Goal: Task Accomplishment & Management: Complete application form

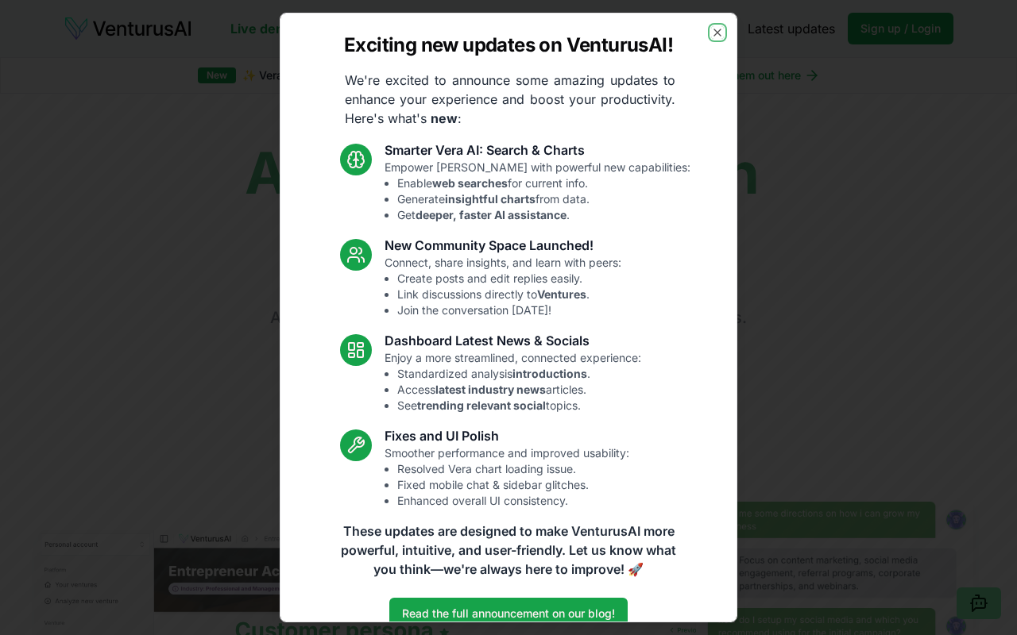
scroll to position [29, 0]
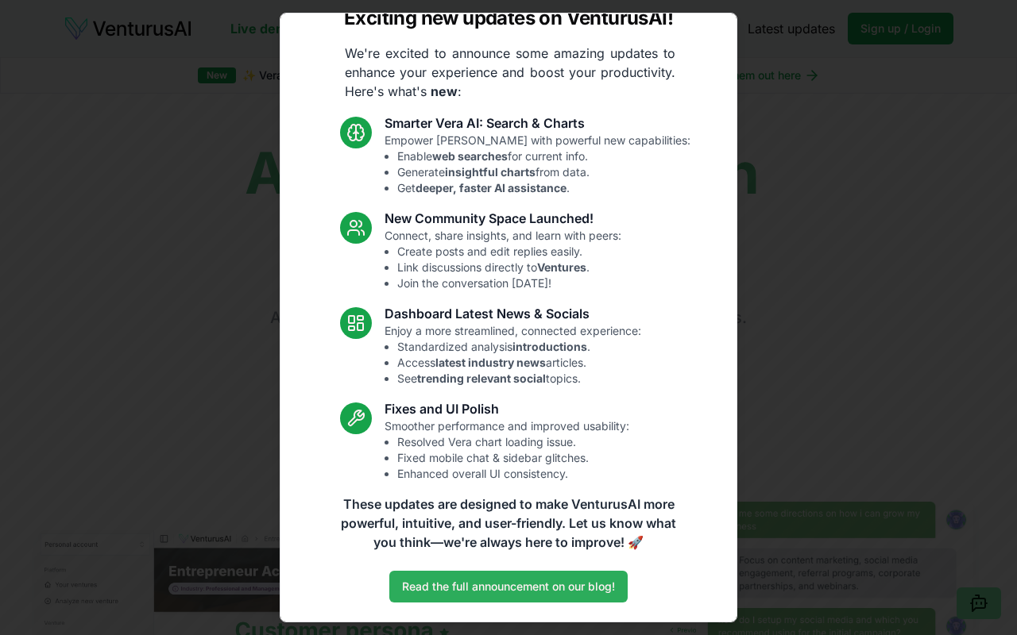
click at [487, 583] on link "Read the full announcement on our blog!" at bounding box center [508, 587] width 238 height 32
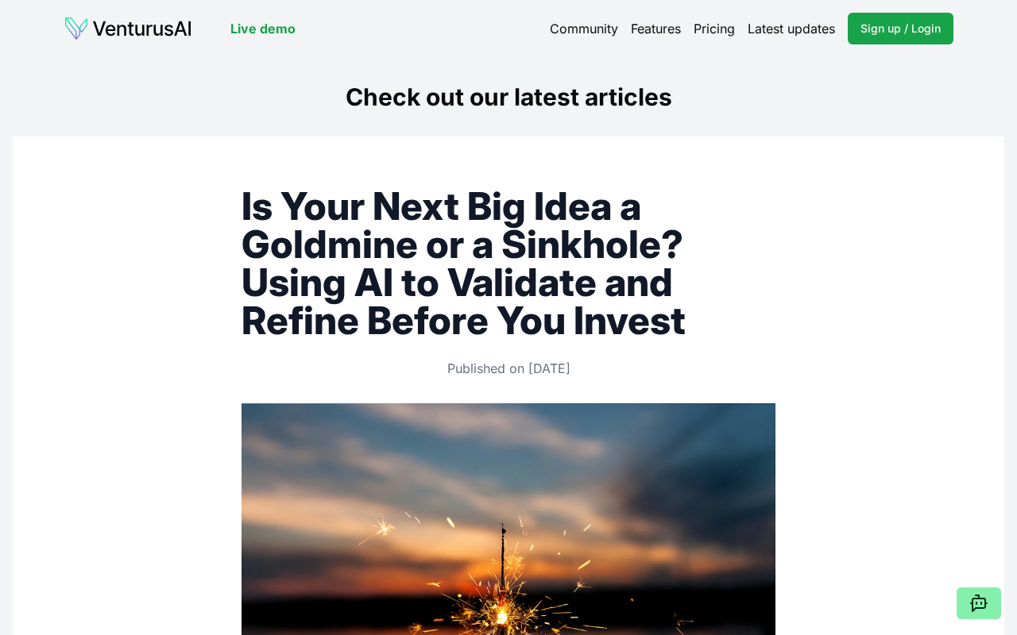
click at [467, 365] on p "Published on [DATE]" at bounding box center [508, 368] width 534 height 19
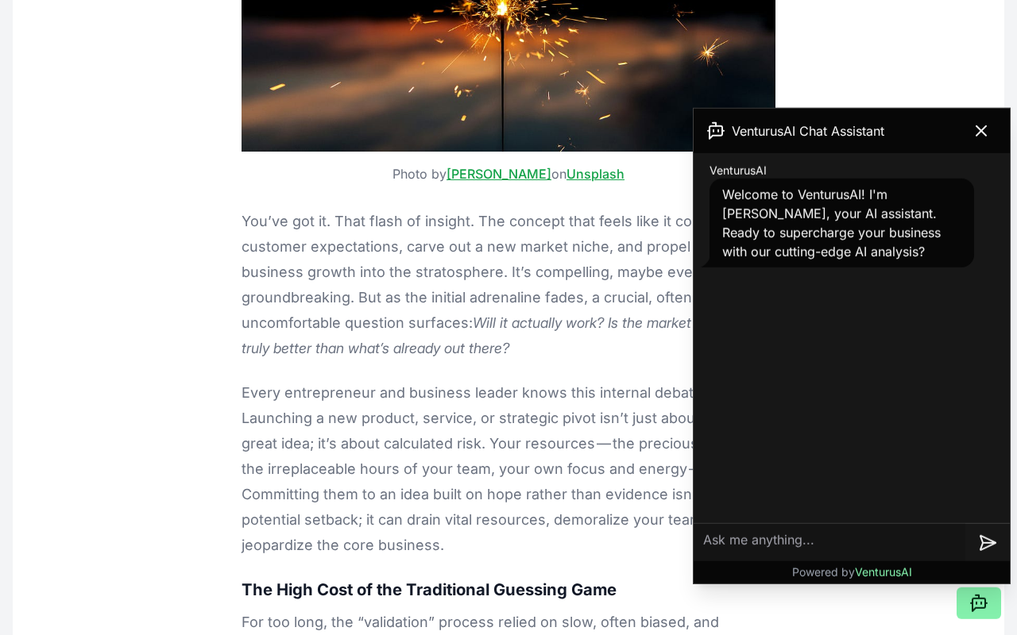
scroll to position [614, 0]
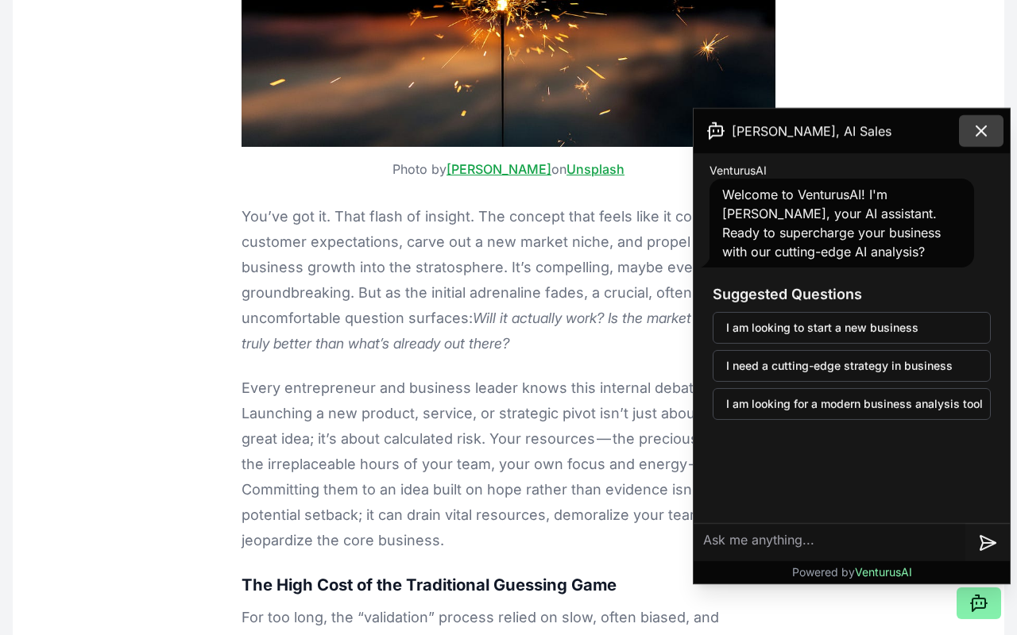
click at [993, 130] on button at bounding box center [981, 131] width 44 height 32
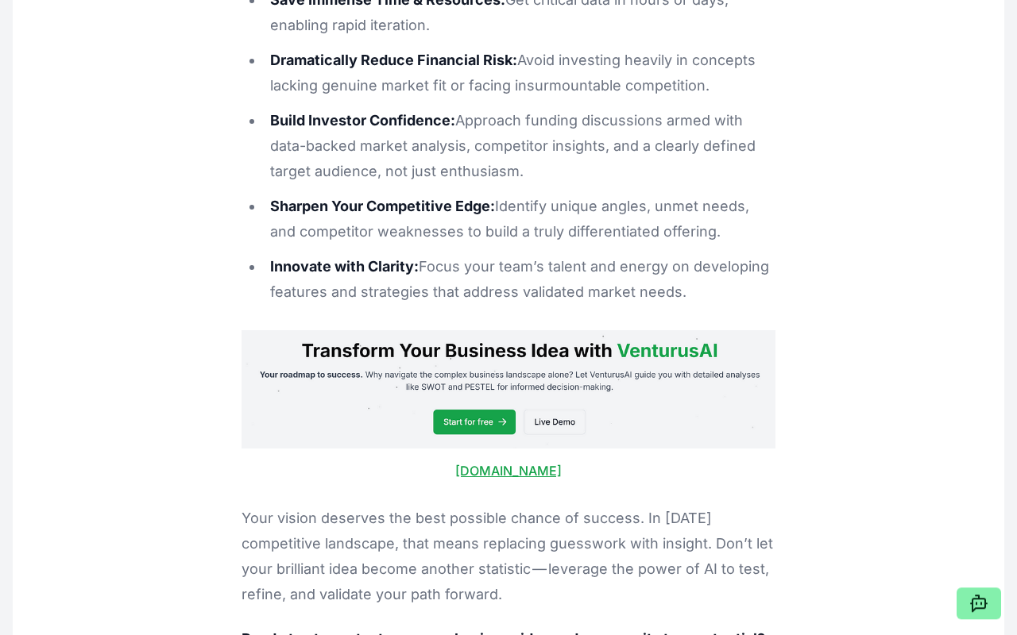
scroll to position [5952, 0]
click at [485, 330] on img at bounding box center [508, 389] width 534 height 118
click at [492, 462] on link "[DOMAIN_NAME]" at bounding box center [508, 470] width 106 height 16
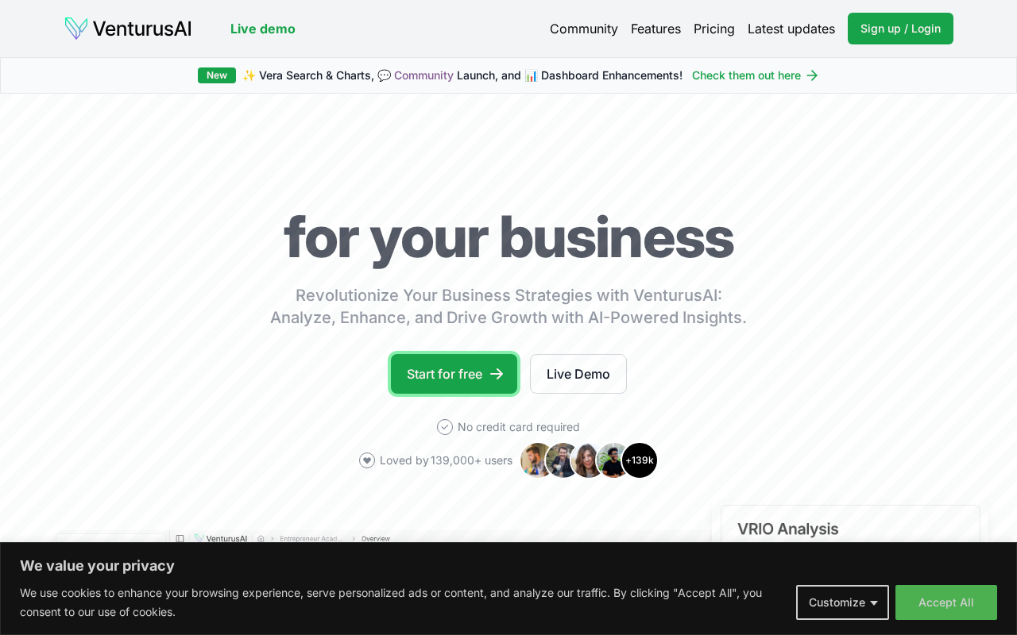
click at [454, 366] on link "Start for free" at bounding box center [454, 374] width 126 height 40
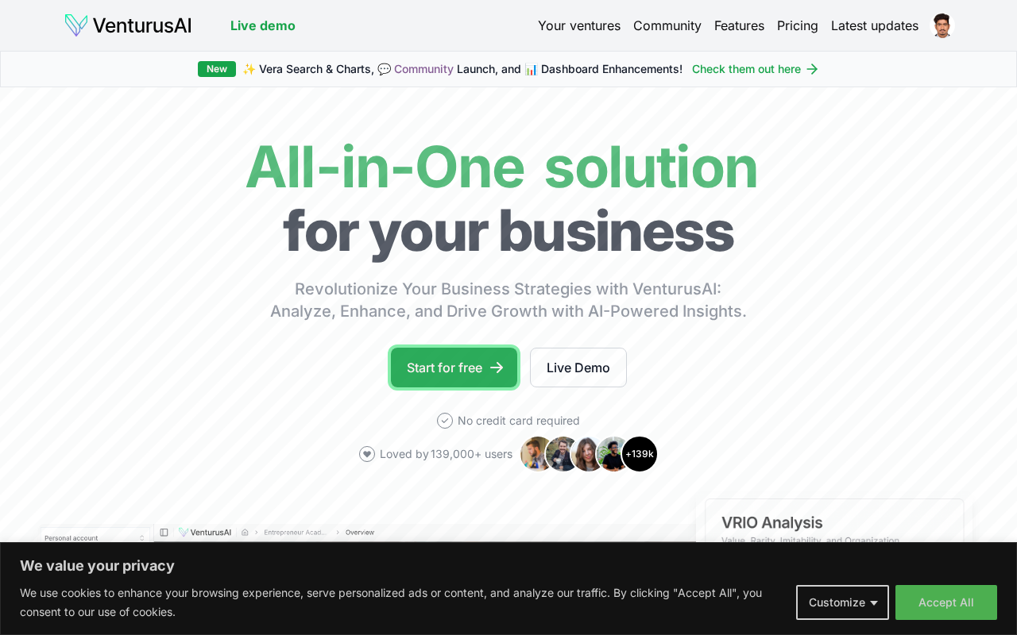
click at [483, 363] on link "Start for free" at bounding box center [454, 368] width 126 height 40
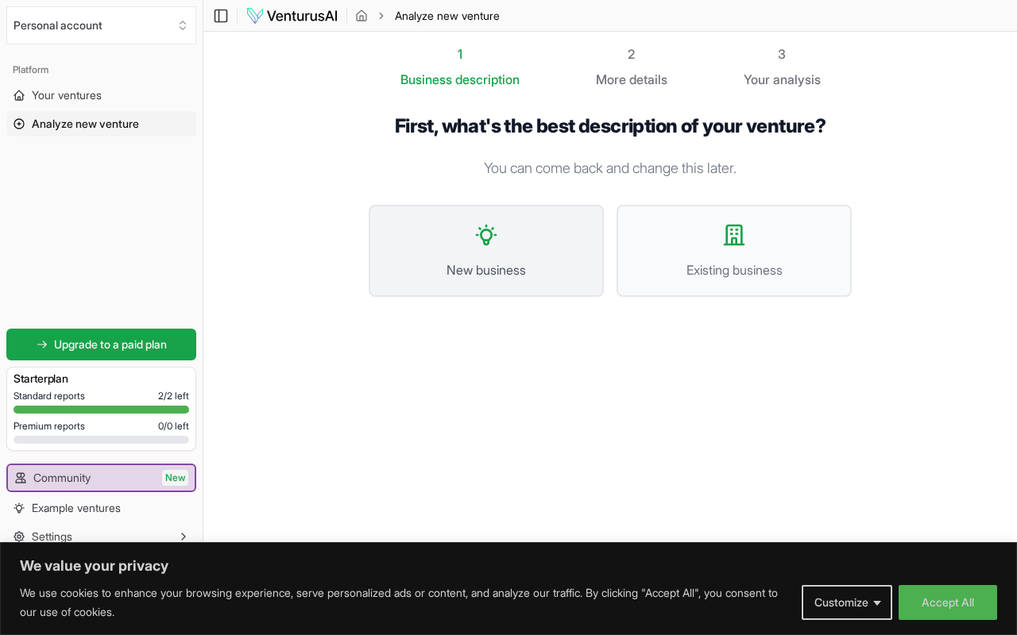
click at [465, 246] on button "New business" at bounding box center [486, 251] width 235 height 92
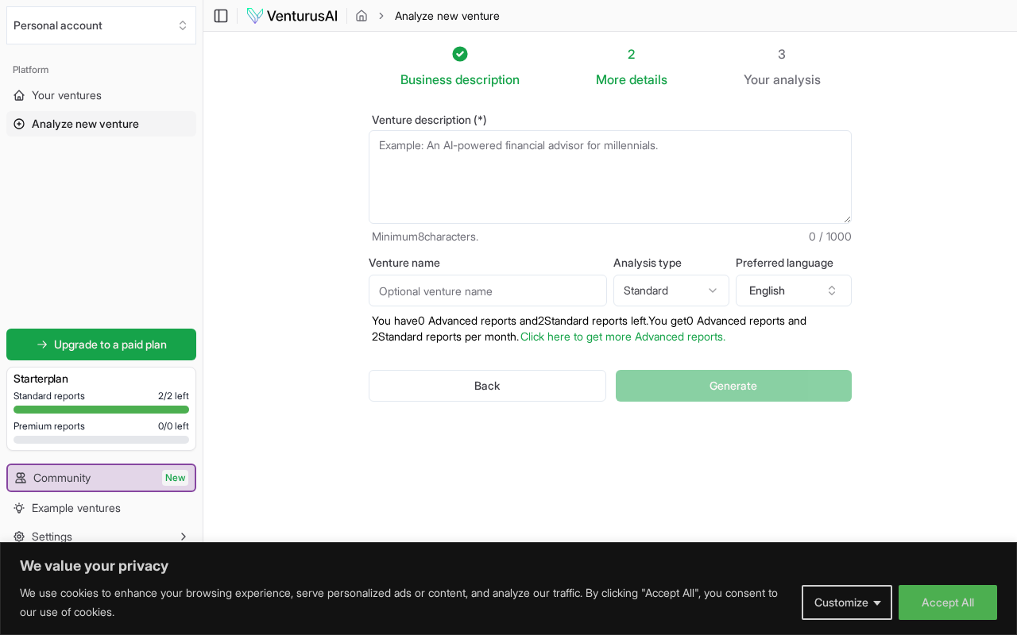
click at [461, 190] on textarea "Venture description (*)" at bounding box center [610, 177] width 483 height 94
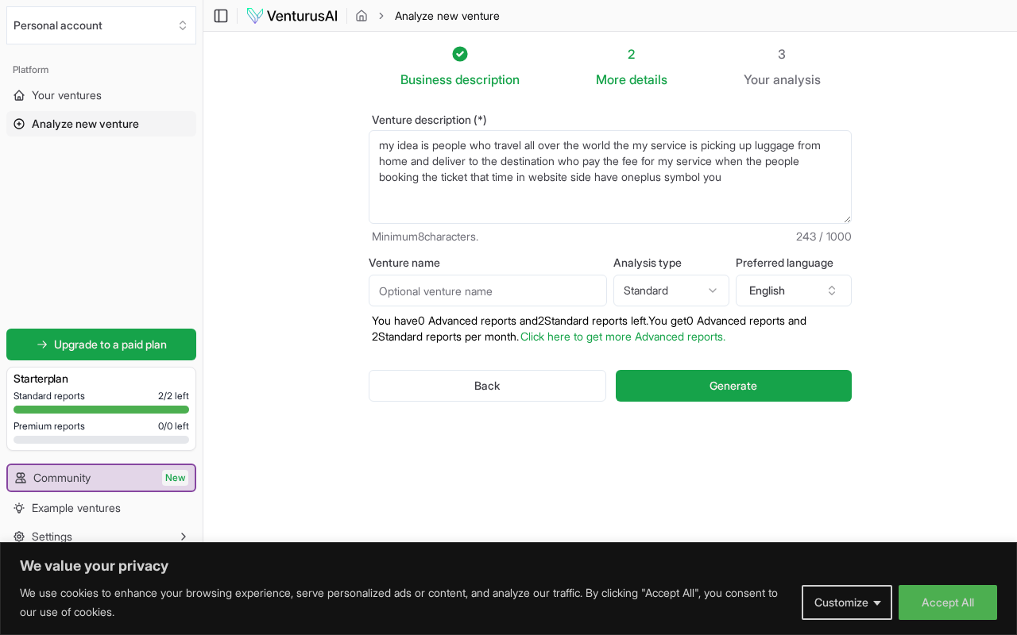
click at [695, 176] on textarea "my idea is people who travel all over the world the my service is picking up lu…" at bounding box center [610, 177] width 483 height 94
click at [815, 177] on textarea "my idea is people who travel all over the world the my service is picking up lu…" at bounding box center [610, 177] width 483 height 94
click at [698, 175] on textarea "my idea is people who travel all over the world the my service is picking up lu…" at bounding box center [610, 177] width 483 height 94
click at [560, 191] on textarea "my idea is people who travel all over the world the my service is picking up lu…" at bounding box center [610, 177] width 483 height 94
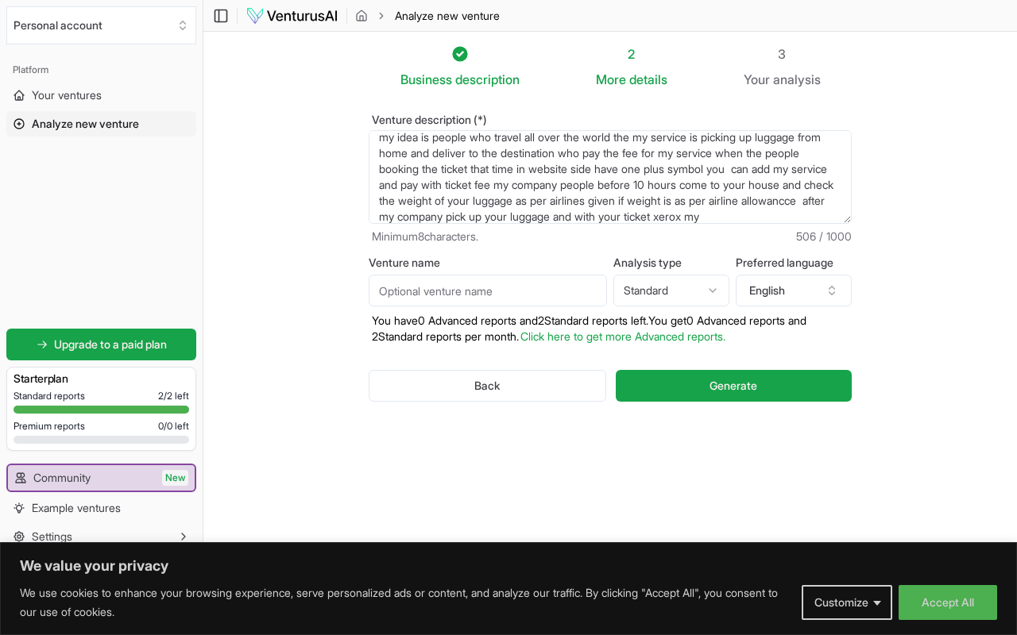
scroll to position [24, 0]
type textarea "my idea is people who travel all over the world the my service is picking up lu…"
click at [456, 299] on input "Venture name" at bounding box center [488, 291] width 238 height 32
type input "luggage free hussle"
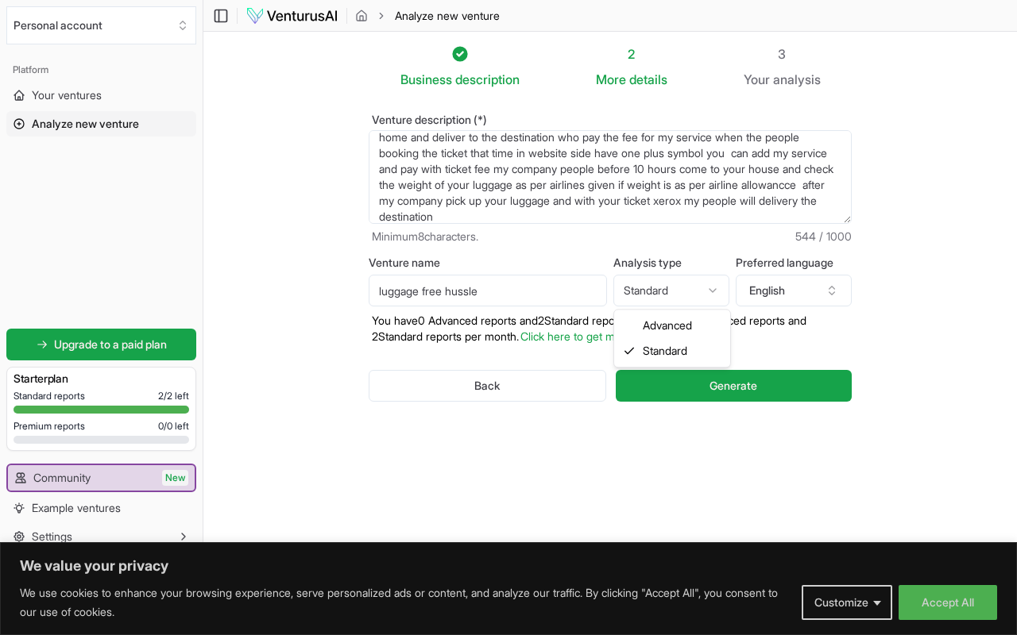
click at [689, 292] on html "We value your privacy We use cookies to enhance your browsing experience, serve…" at bounding box center [508, 317] width 1017 height 635
select select "advanced"
click at [774, 290] on button "English" at bounding box center [793, 291] width 116 height 32
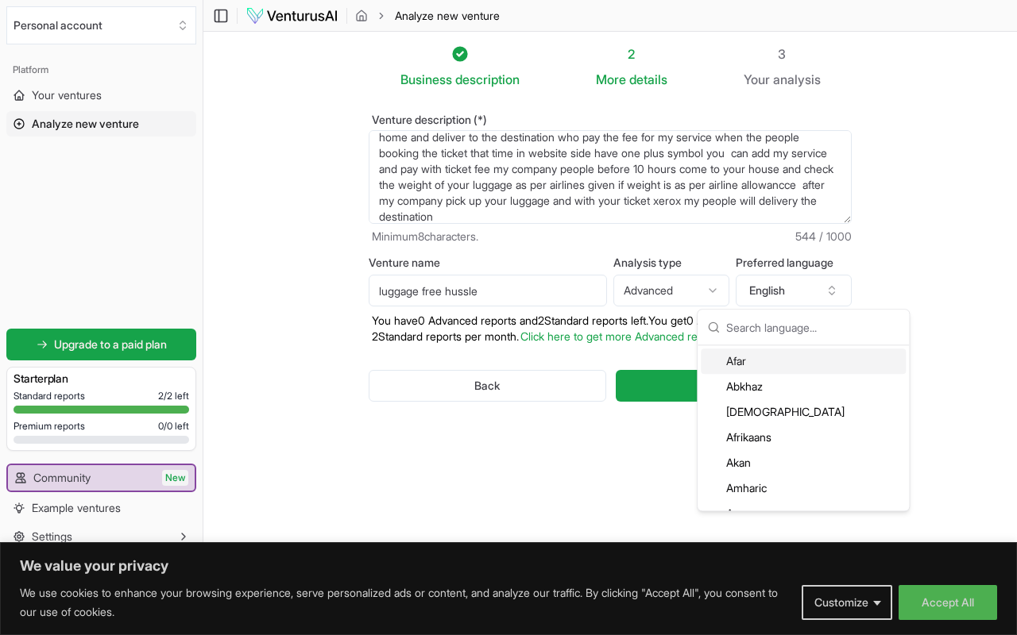
click at [512, 470] on div "Business description 2 More details 3 Your analysis Venture description (*) my …" at bounding box center [610, 293] width 534 height 499
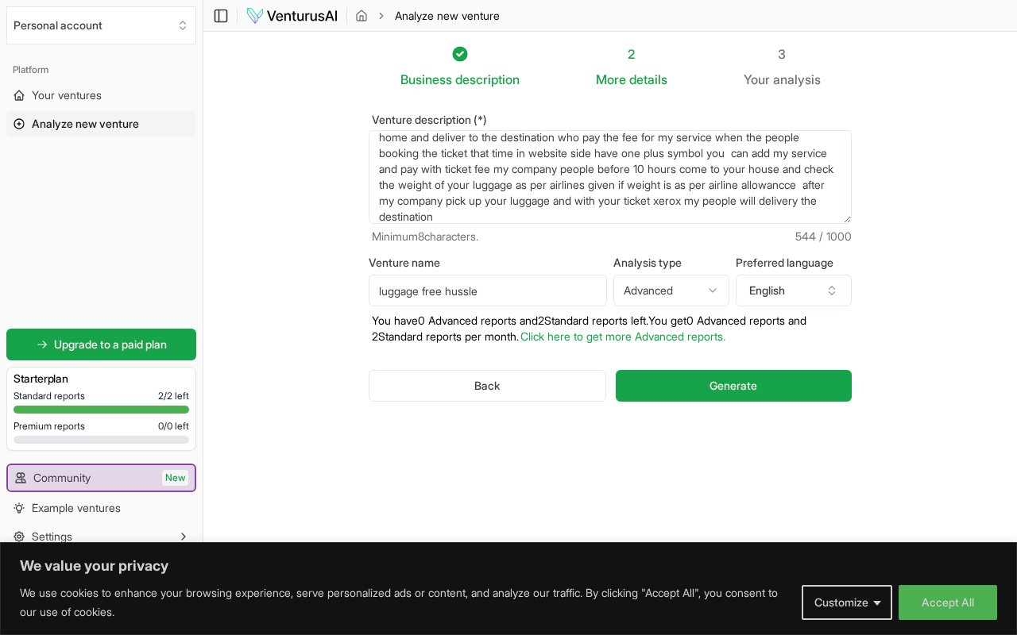
click at [439, 200] on textarea "my idea is people who travel all over the world the my service is picking up lu…" at bounding box center [610, 177] width 483 height 94
click at [465, 199] on textarea "my idea is people who travel all over the world the my service is picking up lu…" at bounding box center [610, 177] width 483 height 94
click at [442, 201] on textarea "my idea is people who travel all over the world the my service is picking up lu…" at bounding box center [610, 177] width 483 height 94
type textarea "my idea is people who travel all over the world the my service is picking up lu…"
click at [678, 375] on button "Generate" at bounding box center [734, 386] width 236 height 32
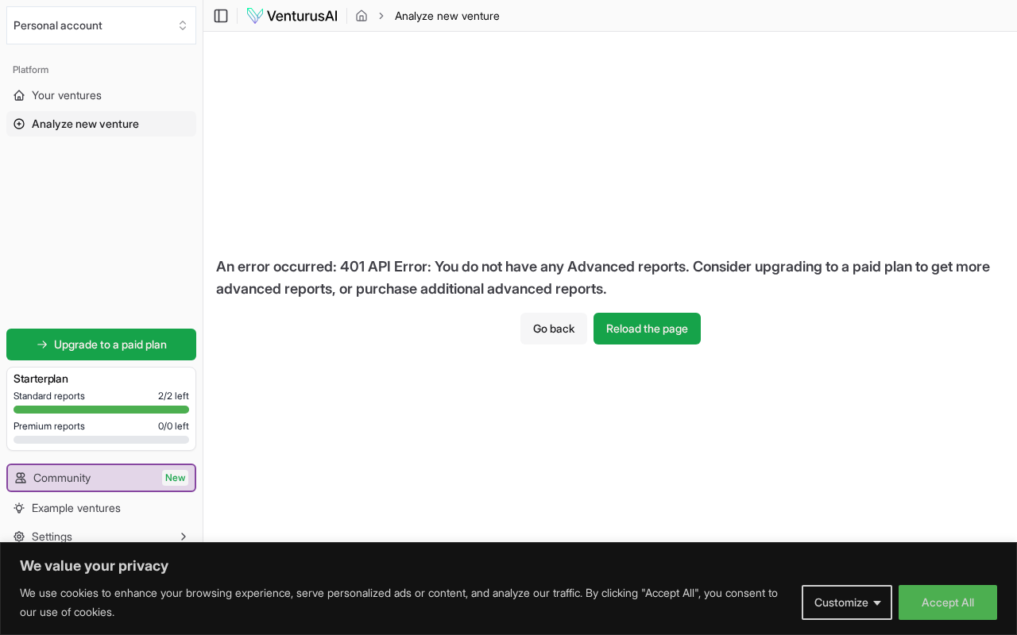
click at [546, 326] on button "Go back" at bounding box center [553, 329] width 67 height 32
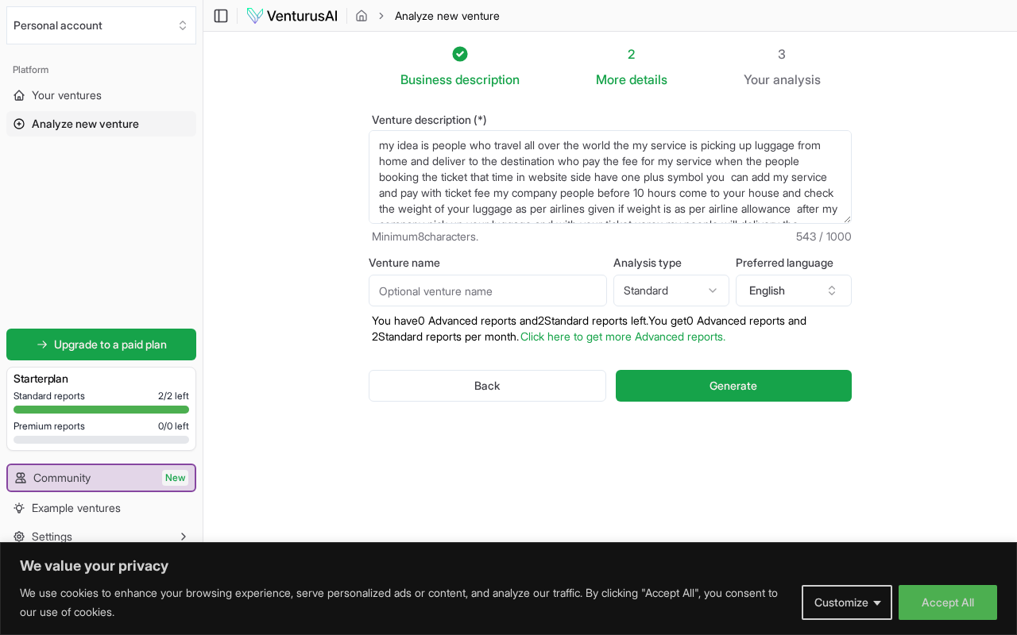
click at [817, 198] on textarea "my idea is people who travel all over the world the my service is picking up lu…" at bounding box center [610, 177] width 483 height 94
click at [694, 298] on button "Standard" at bounding box center [671, 291] width 116 height 32
click at [772, 158] on textarea "my idea is people who travel all over the world the my service is picking up lu…" at bounding box center [610, 177] width 483 height 94
click at [754, 388] on span "Generate" at bounding box center [733, 386] width 48 height 16
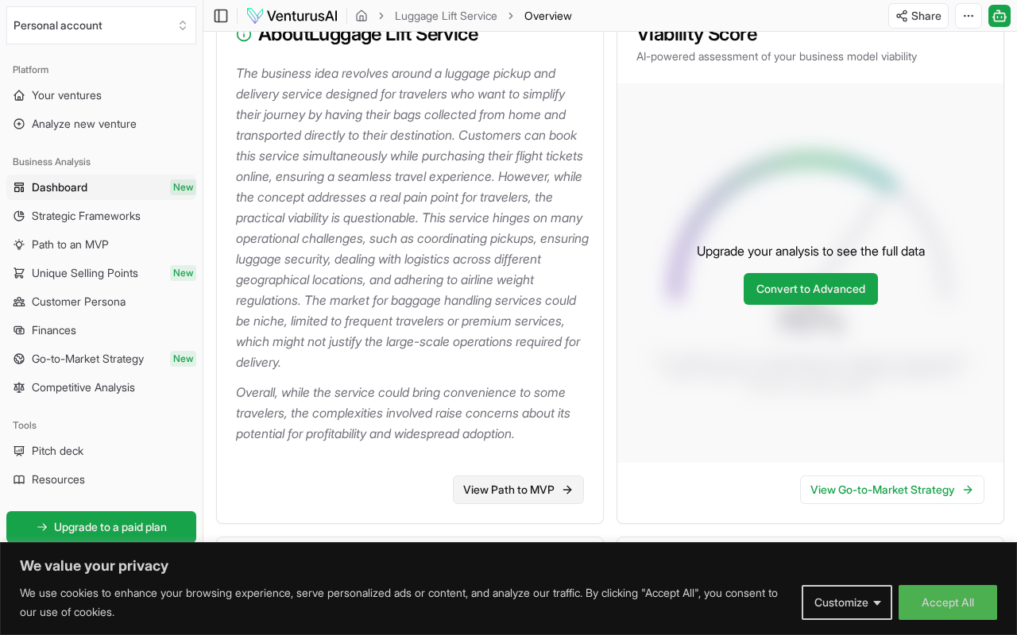
scroll to position [234, 0]
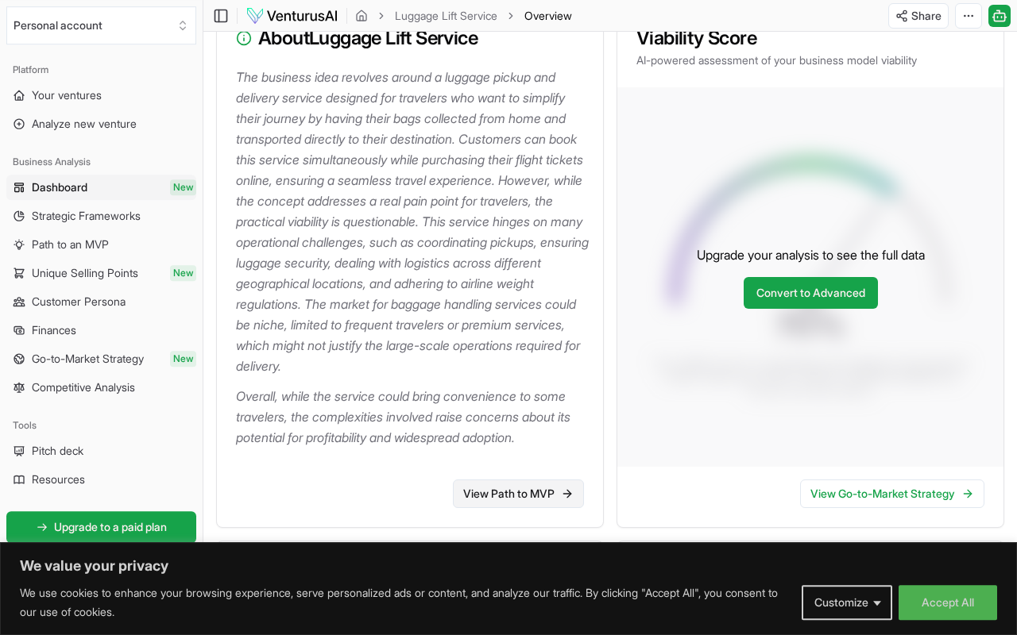
click at [480, 500] on link "View Path to MVP" at bounding box center [518, 494] width 131 height 29
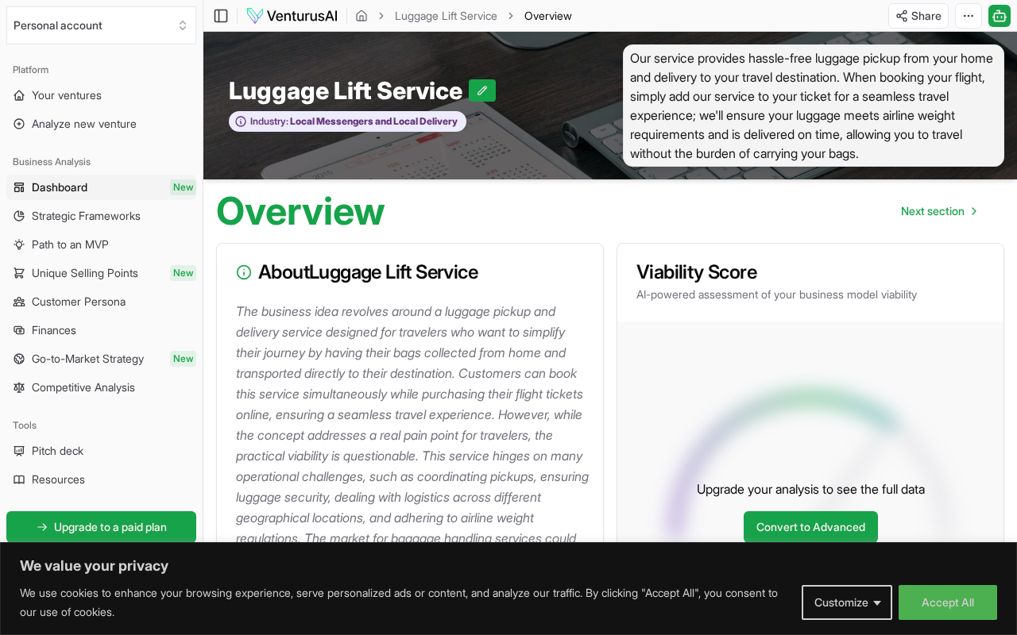
scroll to position [102, 0]
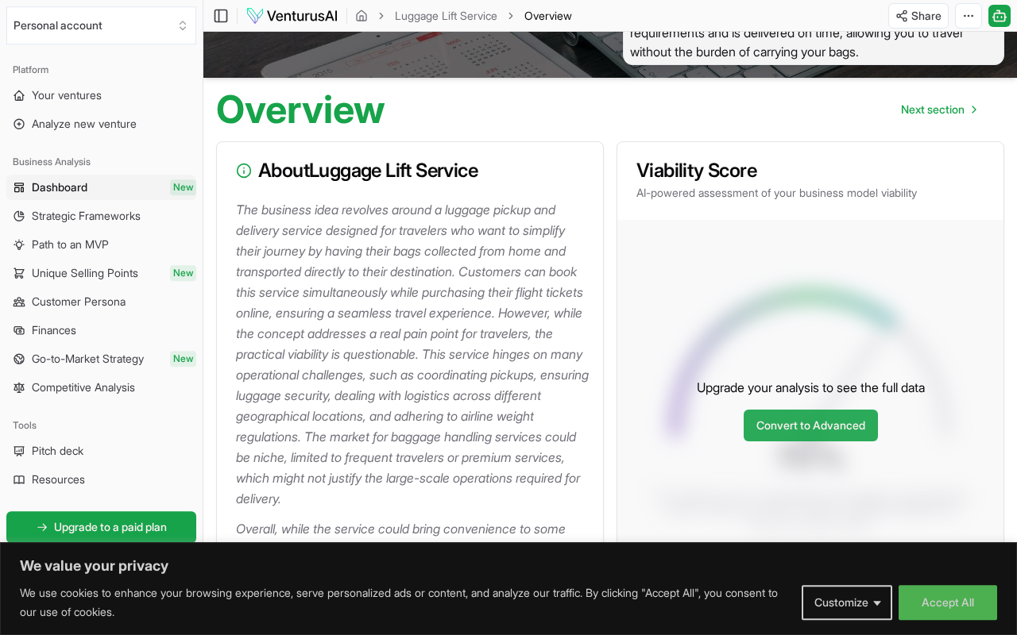
click at [784, 418] on link "Convert to Advanced" at bounding box center [810, 426] width 134 height 32
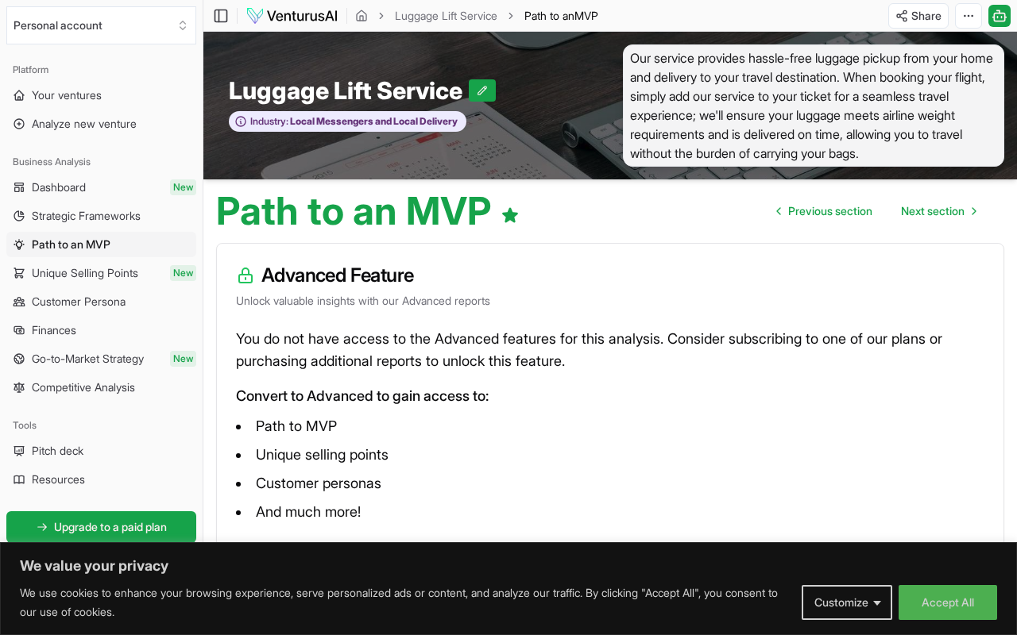
scroll to position [54, 0]
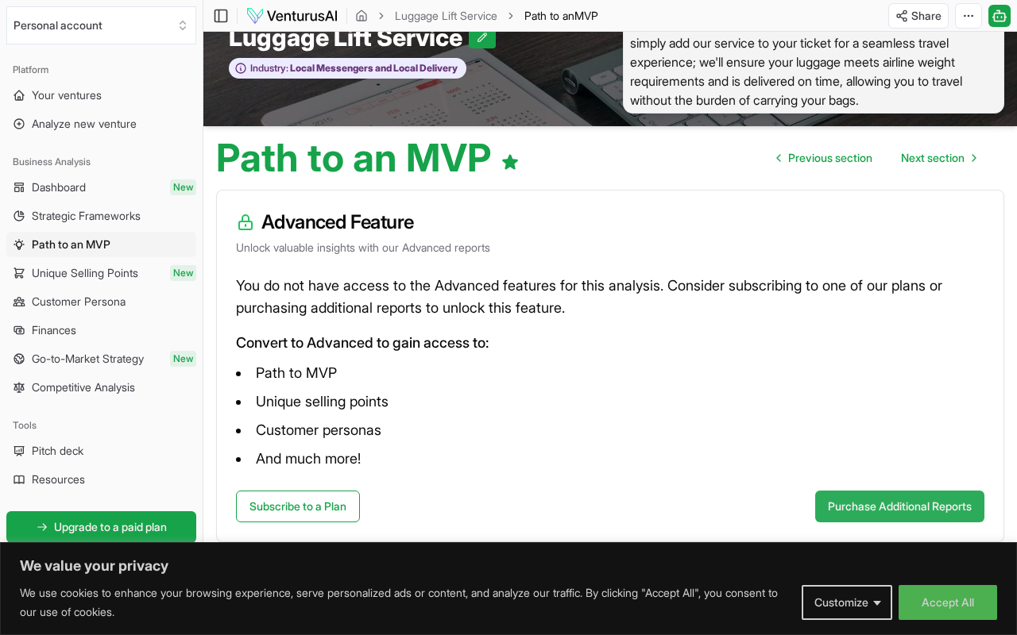
click at [844, 504] on button "Purchase Additional Reports" at bounding box center [899, 507] width 169 height 32
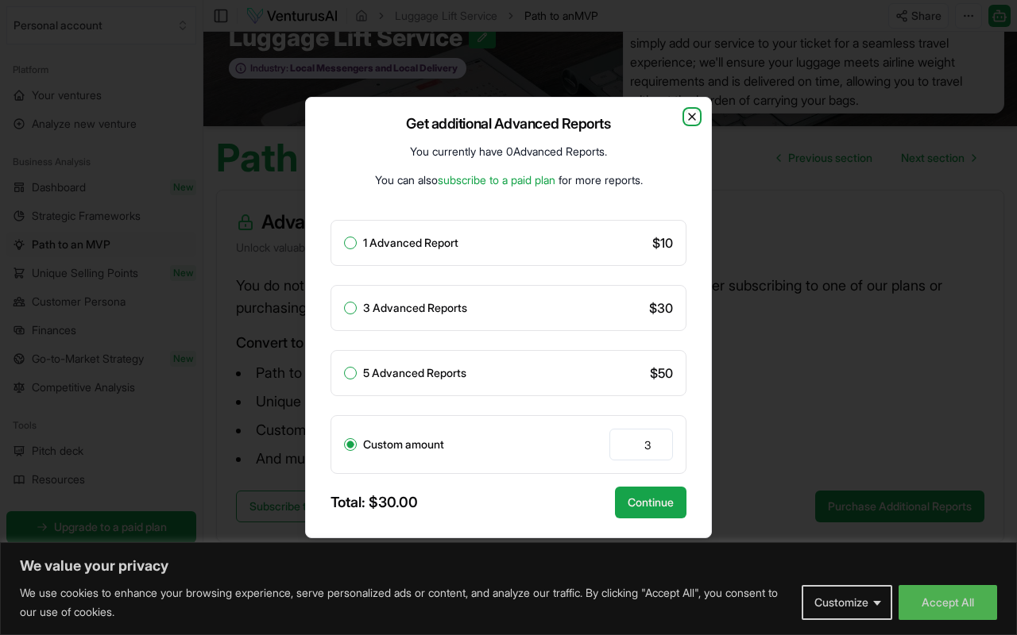
click at [690, 118] on icon "button" at bounding box center [691, 116] width 13 height 13
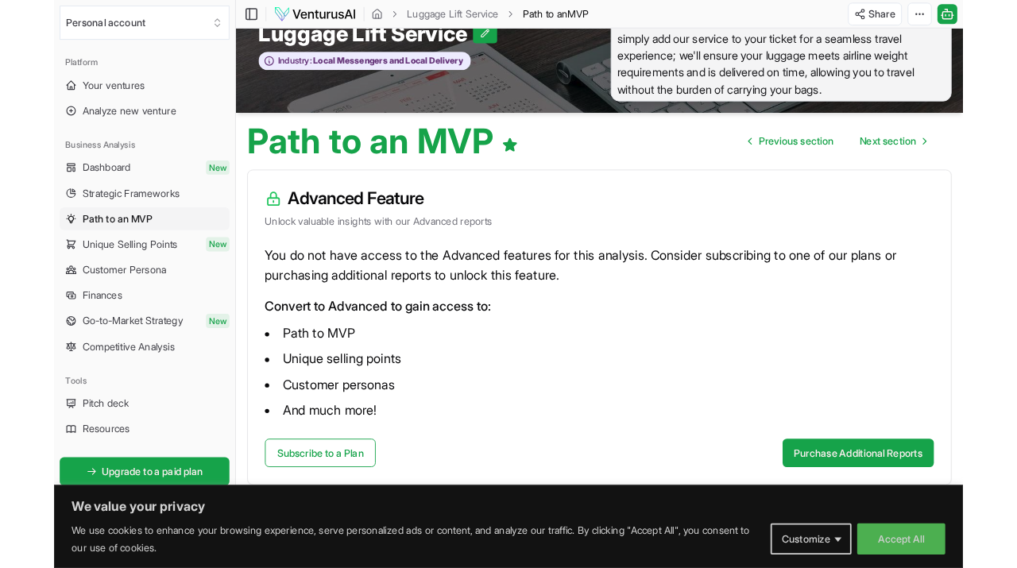
scroll to position [0, 0]
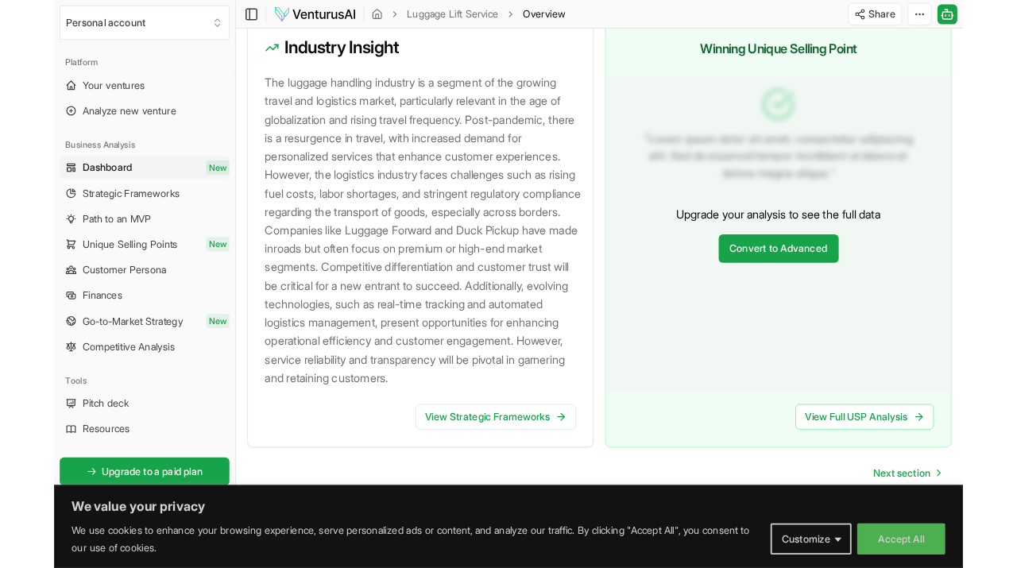
scroll to position [1739, 0]
